Goal: Check status: Check status

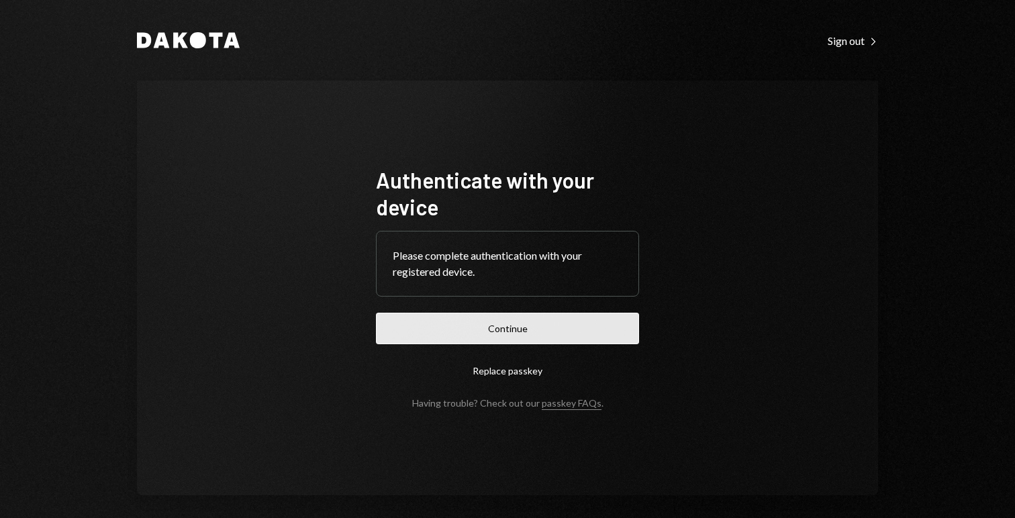
click at [550, 339] on button "Continue" at bounding box center [507, 329] width 263 height 32
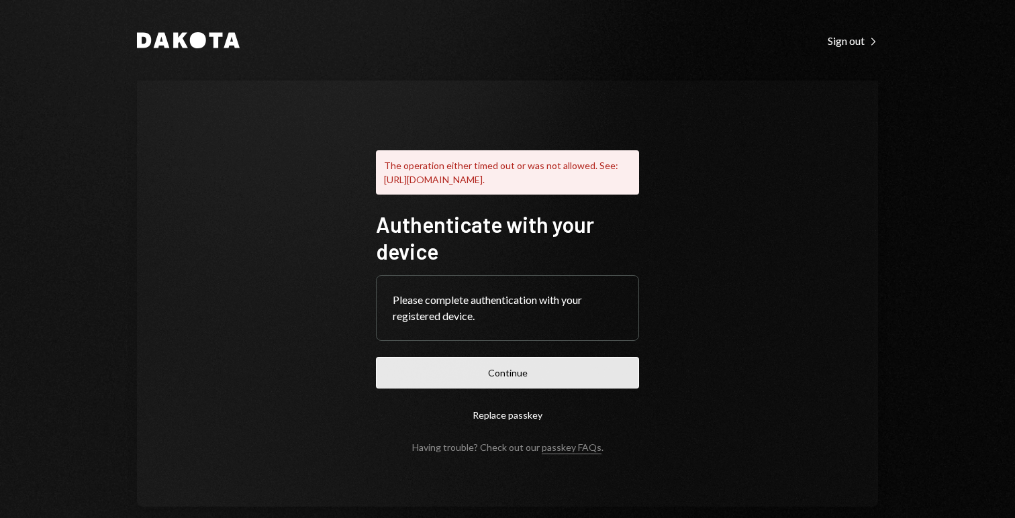
click at [544, 389] on button "Continue" at bounding box center [507, 373] width 263 height 32
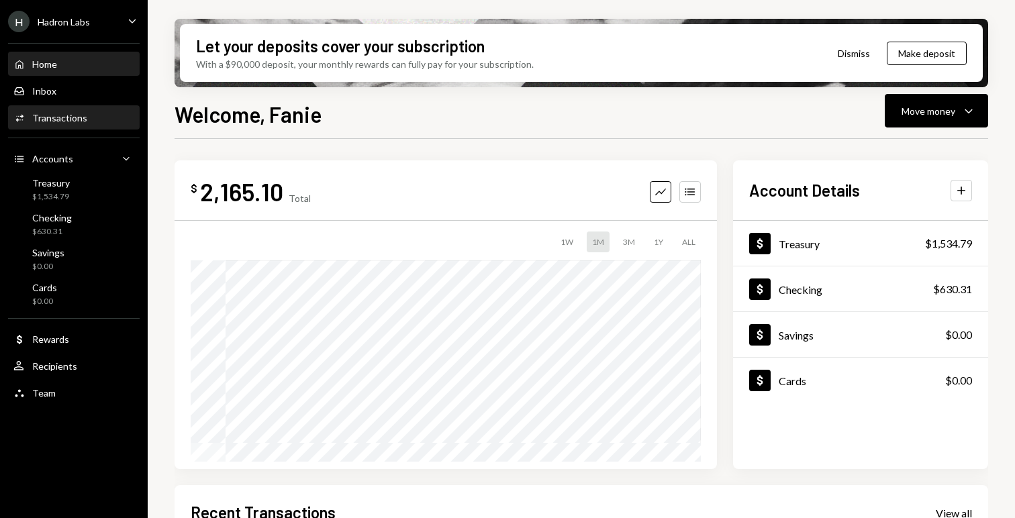
click at [70, 118] on div "Transactions" at bounding box center [59, 117] width 55 height 11
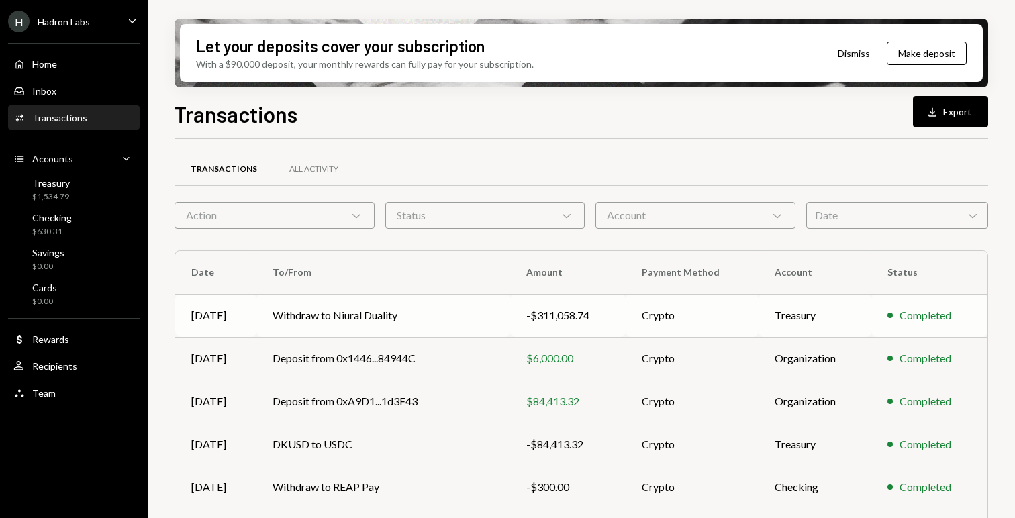
click at [390, 315] on td "Withdraw to Niural Duality" at bounding box center [384, 315] width 254 height 43
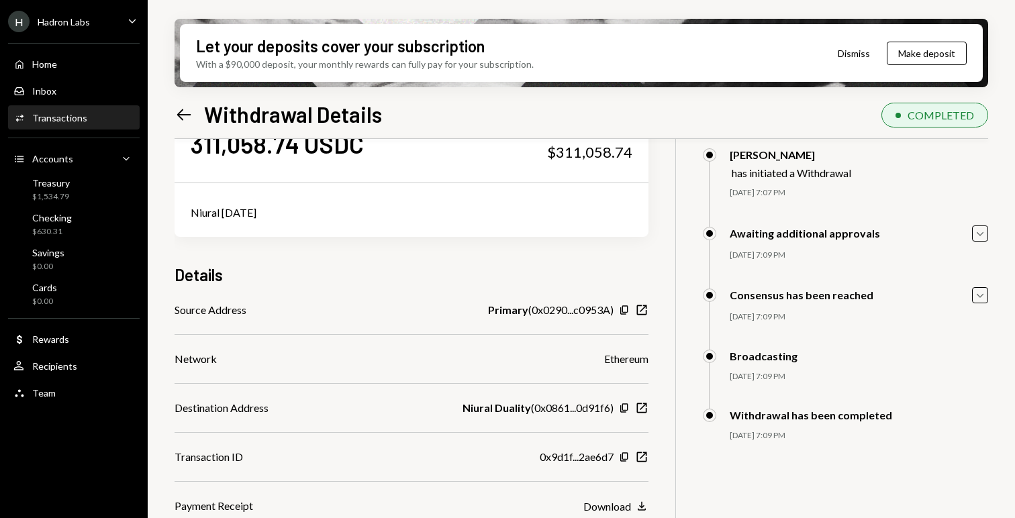
scroll to position [107, 0]
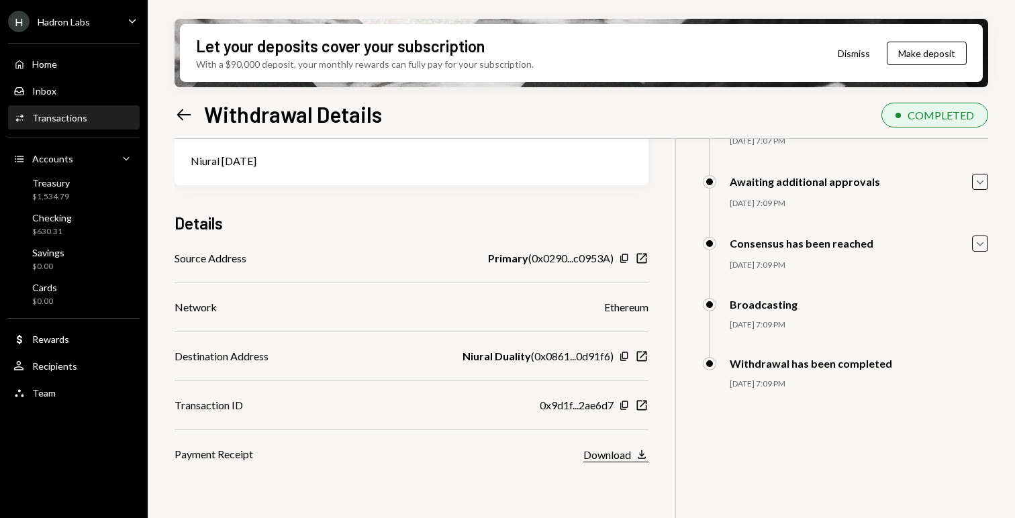
click at [637, 453] on icon "Download" at bounding box center [641, 454] width 13 height 13
click at [625, 404] on icon "Copy" at bounding box center [624, 405] width 11 height 11
